Goal: Task Accomplishment & Management: Use online tool/utility

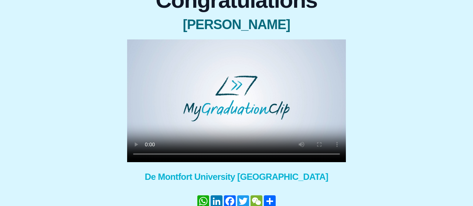
scroll to position [117, 0]
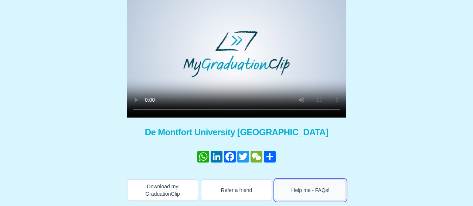
click at [313, 193] on button "Help me - FAQs!" at bounding box center [310, 190] width 71 height 21
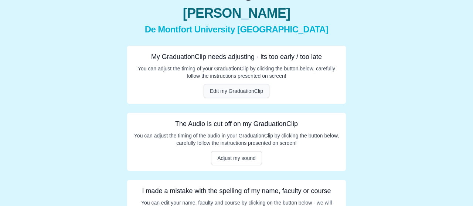
scroll to position [113, 0]
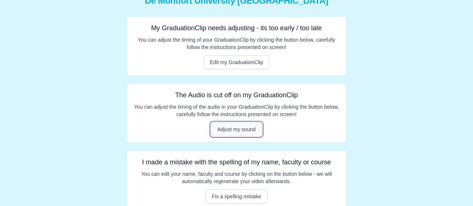
click at [235, 128] on button "Adjust my sound" at bounding box center [236, 130] width 51 height 14
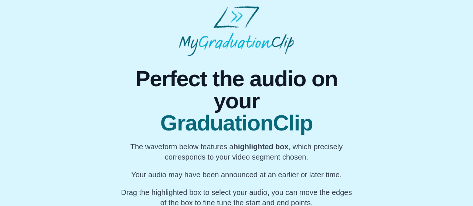
scroll to position [128, 0]
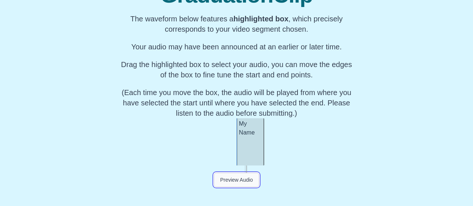
click at [239, 183] on button "Preview Audio" at bounding box center [236, 180] width 45 height 14
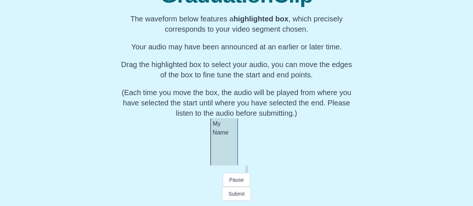
scroll to position [0, 9232]
click at [234, 177] on button "Preview Audio" at bounding box center [236, 180] width 45 height 14
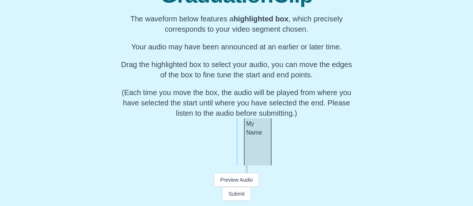
click at [256, 145] on div "My Name" at bounding box center [258, 141] width 28 height 47
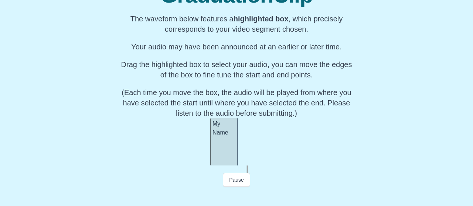
scroll to position [0, 9267]
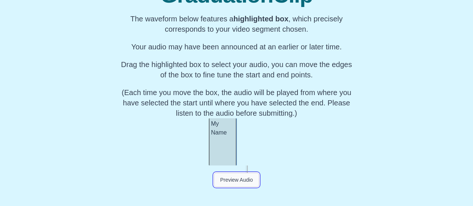
click at [235, 175] on button "Preview Audio" at bounding box center [236, 180] width 45 height 14
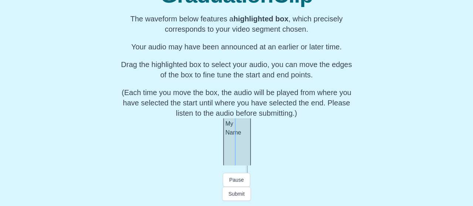
click at [235, 146] on div "My Name" at bounding box center [237, 141] width 28 height 47
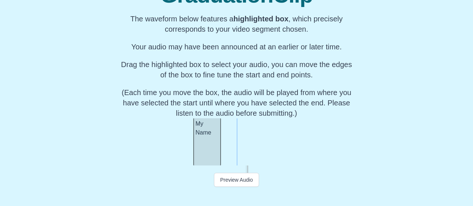
scroll to position [0, 9282]
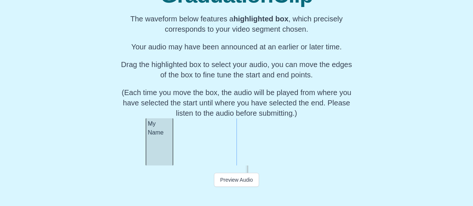
click at [155, 150] on div "My Name" at bounding box center [159, 141] width 28 height 47
click at [151, 148] on div "My Name" at bounding box center [152, 141] width 28 height 47
click at [179, 151] on div at bounding box center [178, 141] width 3 height 47
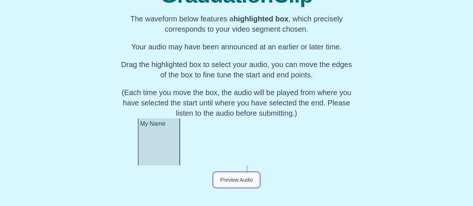
click at [235, 179] on button "Preview Audio" at bounding box center [236, 180] width 45 height 14
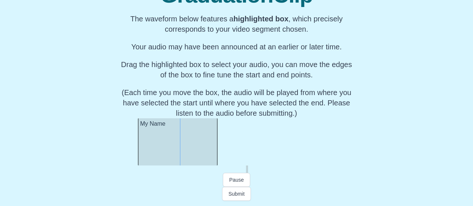
click at [216, 148] on div at bounding box center [215, 141] width 3 height 47
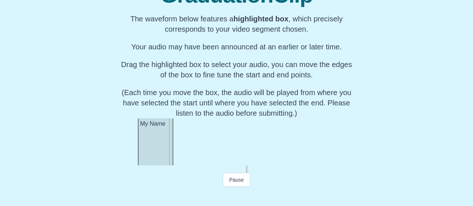
click at [172, 146] on div at bounding box center [171, 141] width 3 height 47
click at [243, 182] on button "Preview Audio" at bounding box center [236, 180] width 45 height 14
click at [240, 194] on button "Submit" at bounding box center [236, 194] width 29 height 14
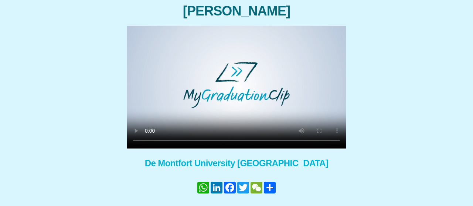
scroll to position [117, 0]
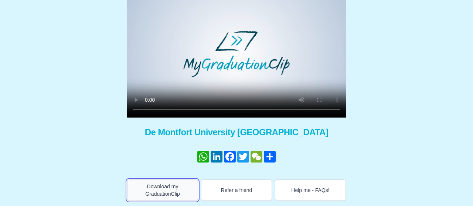
click at [178, 196] on button "Download my GraduationClip" at bounding box center [162, 190] width 71 height 21
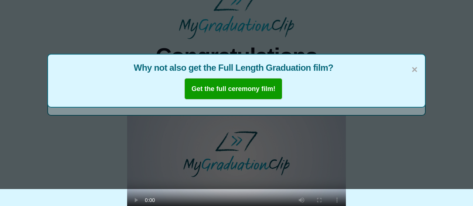
scroll to position [0, 0]
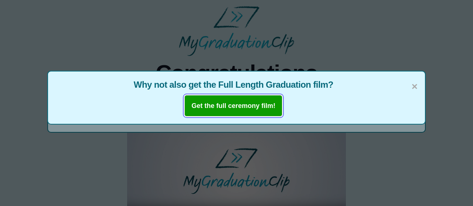
click at [215, 107] on b "Get the full ceremony film!" at bounding box center [233, 105] width 84 height 7
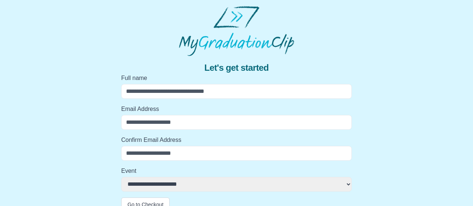
scroll to position [11, 0]
